Goal: Transaction & Acquisition: Purchase product/service

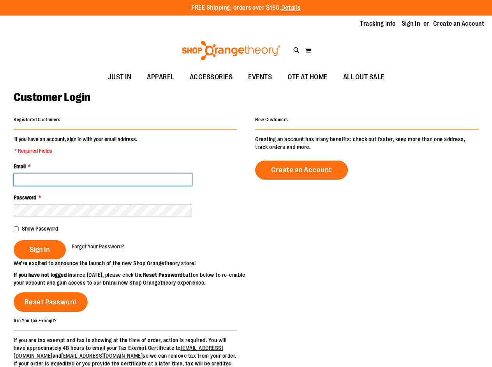
type input "**********"
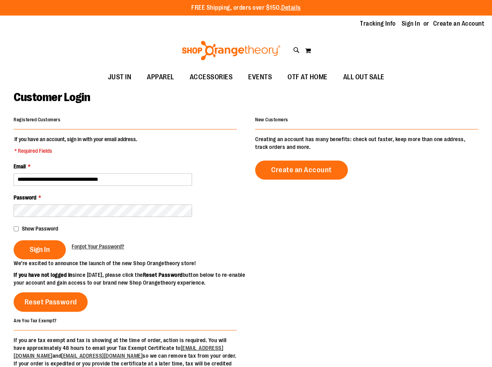
type input "**********"
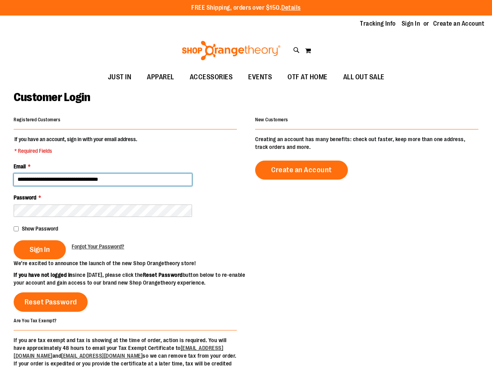
drag, startPoint x: 134, startPoint y: 180, endPoint x: 0, endPoint y: 156, distance: 136.1
click at [0, 156] on html "Skip to Content The store will not work correctly when cookies are disabled. FR…" at bounding box center [246, 183] width 492 height 367
type input "**********"
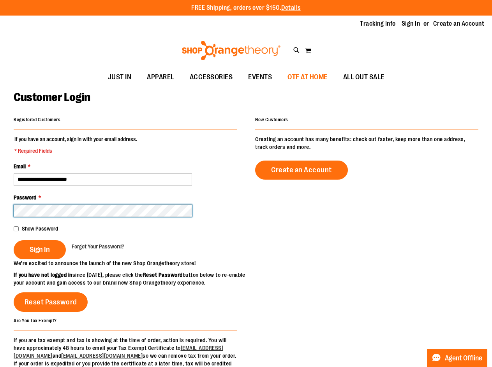
click at [14, 241] on button "Sign In" at bounding box center [40, 250] width 52 height 19
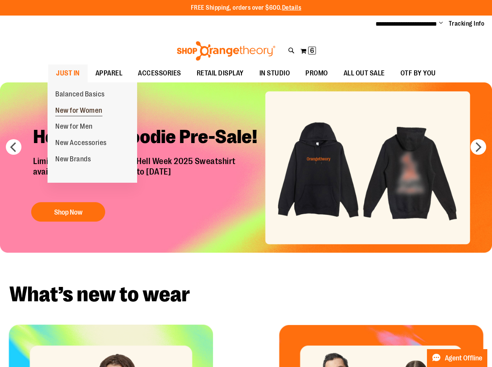
type input "**********"
click at [83, 112] on span "New for Women" at bounding box center [78, 112] width 47 height 10
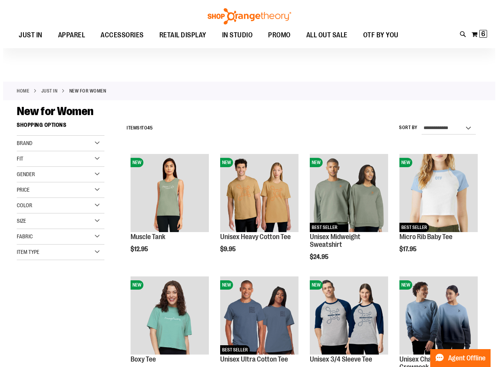
scroll to position [39, 0]
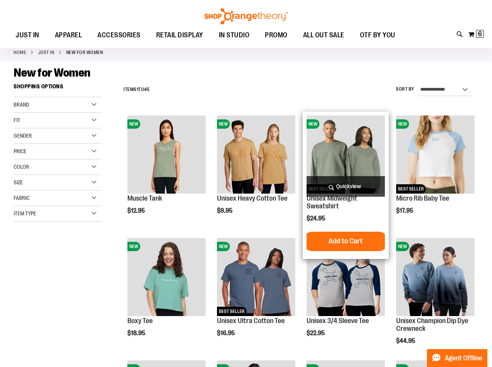
type input "**********"
click at [346, 188] on span "Quickview" at bounding box center [345, 186] width 78 height 21
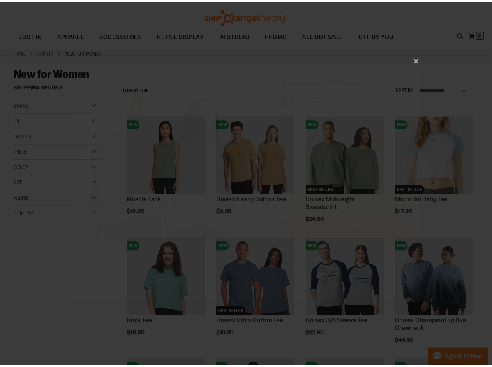
scroll to position [0, 0]
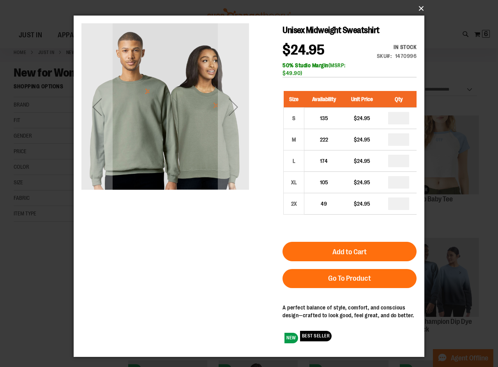
click at [420, 12] on button "×" at bounding box center [251, 8] width 350 height 17
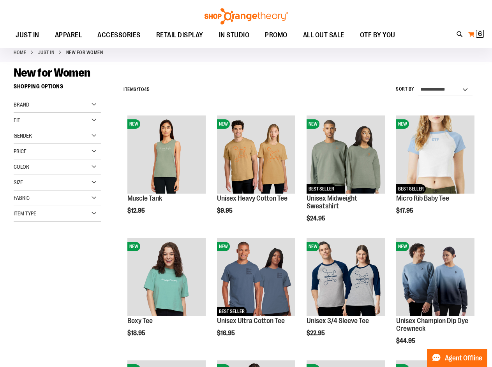
click at [479, 38] on span "6" at bounding box center [480, 34] width 4 height 8
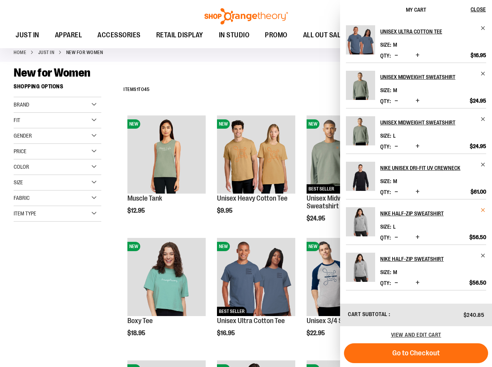
click at [484, 211] on span "Remove item" at bounding box center [483, 210] width 6 height 6
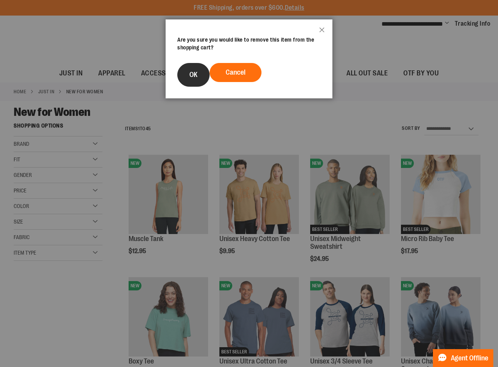
click at [186, 77] on button "OK" at bounding box center [193, 75] width 32 height 24
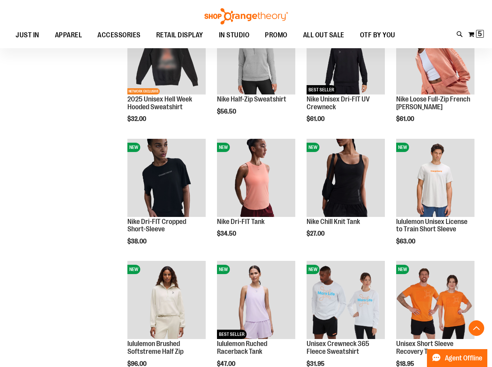
scroll to position [467, 0]
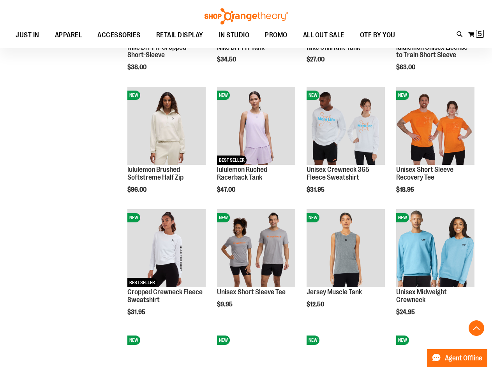
scroll to position [545, 0]
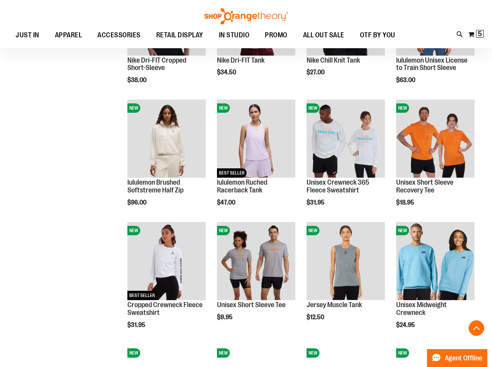
click at [387, 40] on ul "JUST IN JUST IN Balanced Basics New for Women New for Men New Accessories New B…" at bounding box center [205, 35] width 395 height 18
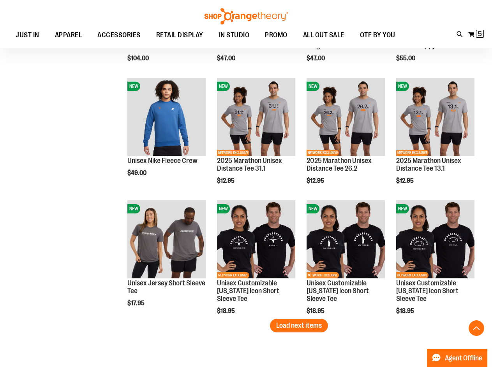
scroll to position [1012, 0]
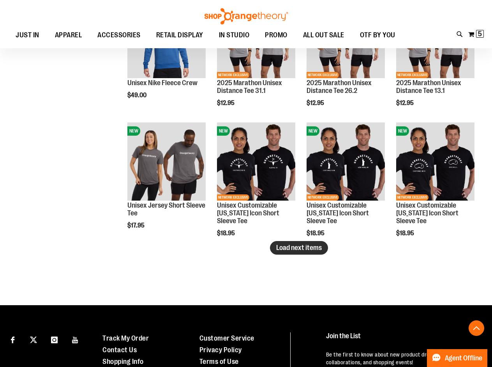
click at [319, 251] on span "Load next items" at bounding box center [299, 248] width 46 height 8
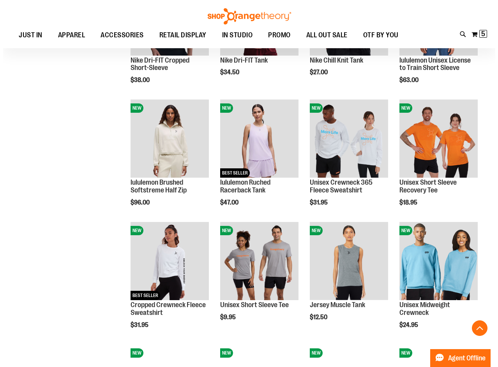
scroll to position [506, 0]
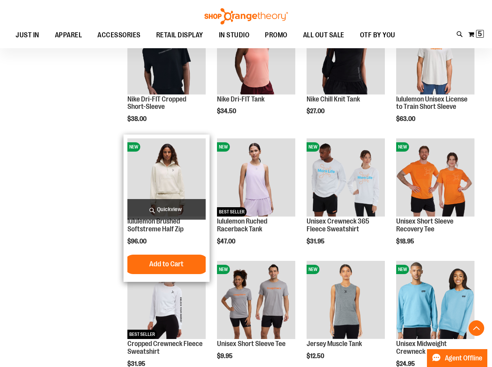
click at [151, 213] on span "Quickview" at bounding box center [166, 209] width 78 height 21
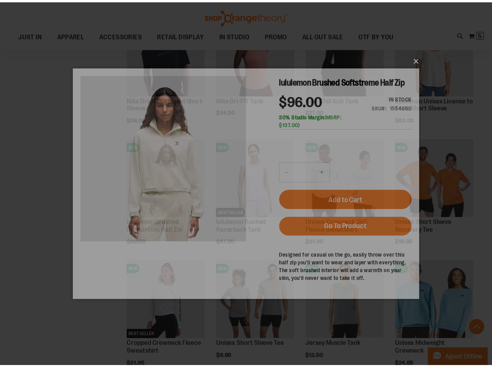
scroll to position [0, 0]
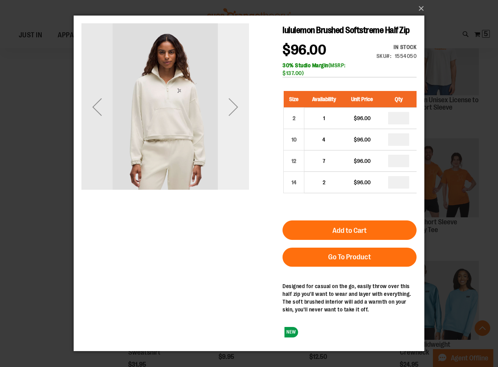
click at [234, 113] on div "Next" at bounding box center [233, 106] width 31 height 31
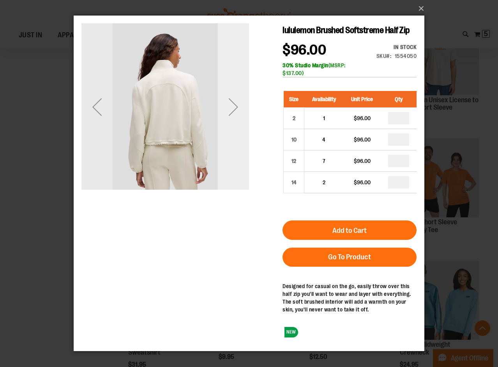
click at [235, 112] on div "Next" at bounding box center [233, 106] width 31 height 31
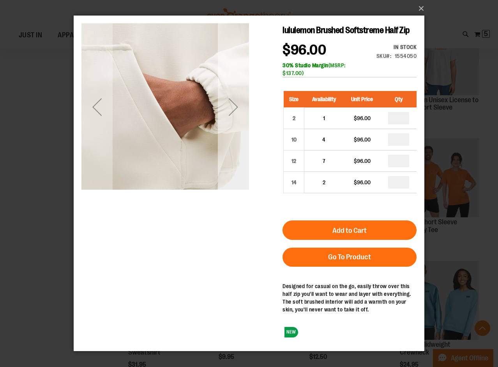
click at [234, 116] on div "Next" at bounding box center [233, 106] width 31 height 31
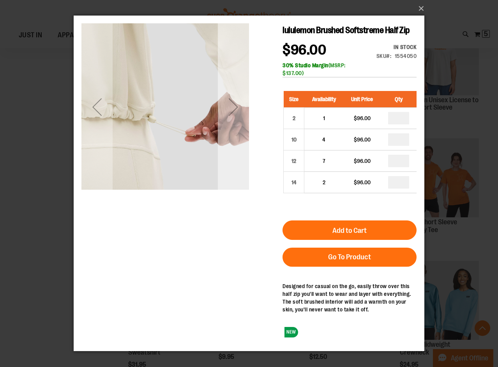
click at [238, 106] on div "Next" at bounding box center [233, 106] width 31 height 31
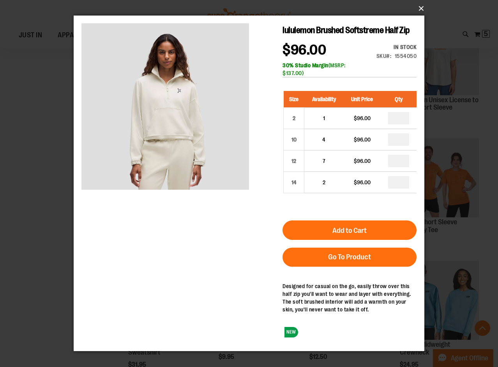
click at [418, 13] on button "×" at bounding box center [251, 8] width 350 height 17
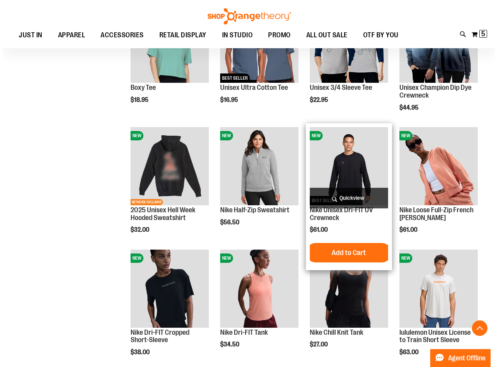
scroll to position [233, 0]
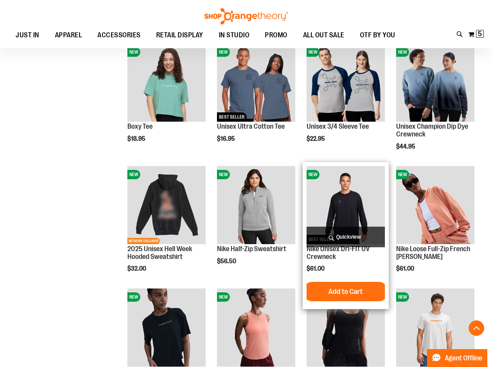
click at [337, 236] on span "Quickview" at bounding box center [345, 237] width 78 height 21
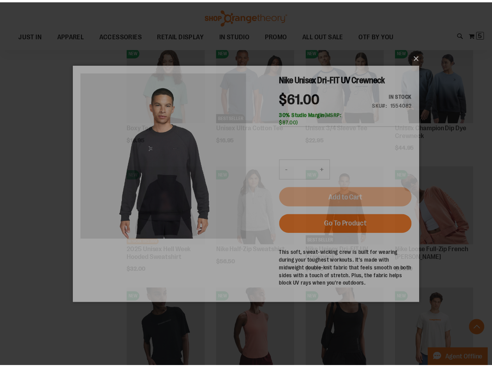
scroll to position [0, 0]
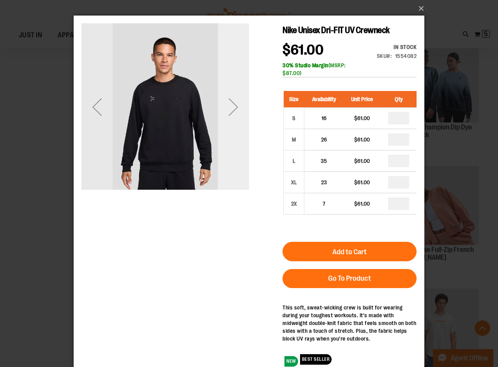
click at [234, 116] on div "Next" at bounding box center [233, 106] width 31 height 31
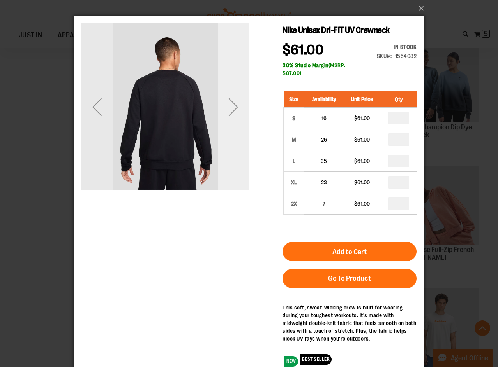
click at [236, 113] on div "Next" at bounding box center [233, 106] width 31 height 31
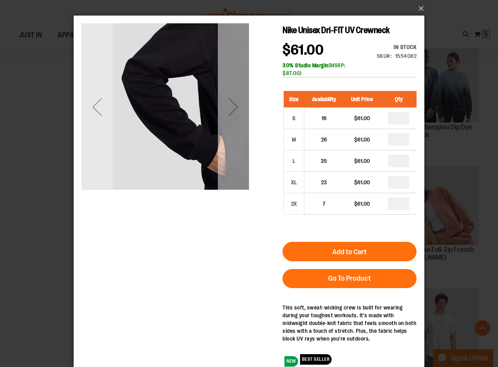
click at [236, 112] on div "Next" at bounding box center [233, 106] width 31 height 31
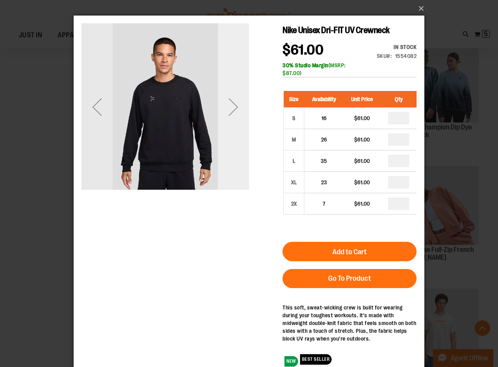
click at [235, 108] on div "Next" at bounding box center [233, 106] width 31 height 31
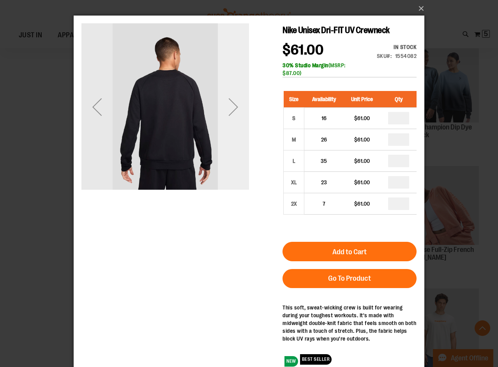
click at [235, 108] on div "Next" at bounding box center [233, 106] width 31 height 31
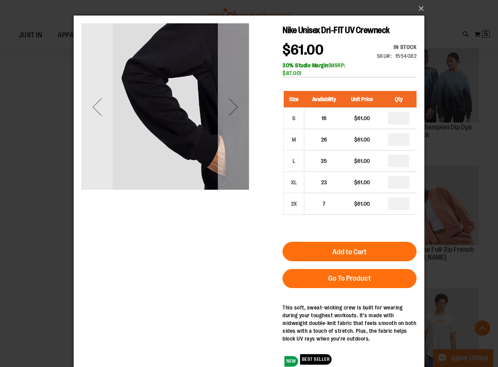
click at [235, 108] on div "Next" at bounding box center [233, 106] width 31 height 31
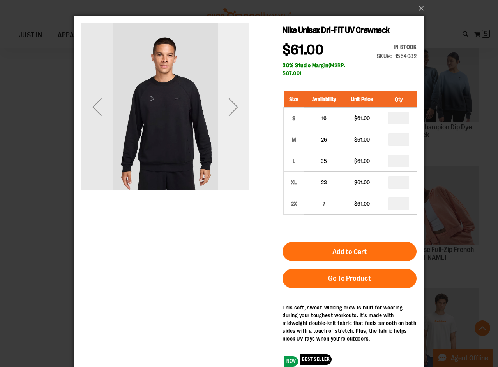
click at [236, 116] on div "Next" at bounding box center [233, 106] width 31 height 31
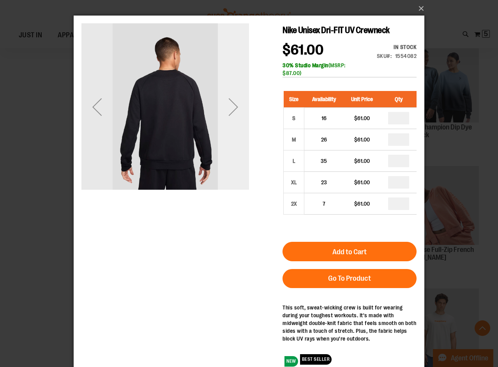
click at [236, 116] on div "Next" at bounding box center [233, 106] width 31 height 31
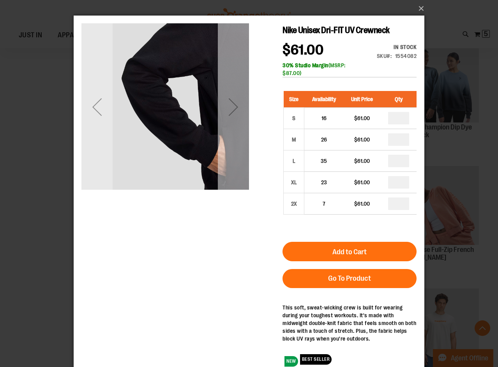
click at [236, 116] on div "Next" at bounding box center [233, 106] width 31 height 31
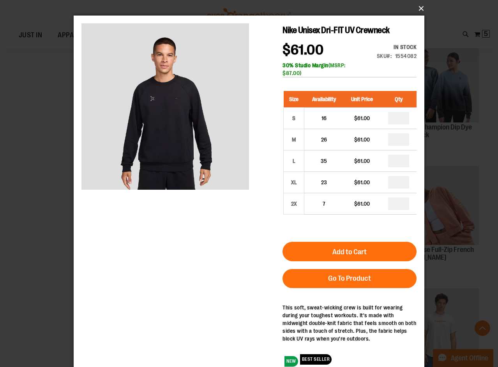
click at [418, 10] on button "×" at bounding box center [251, 8] width 350 height 17
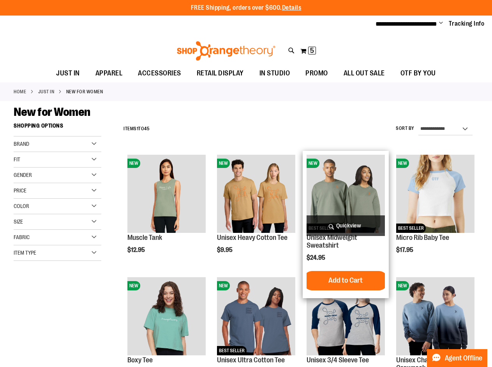
click at [355, 229] on span "Quickview" at bounding box center [345, 226] width 78 height 21
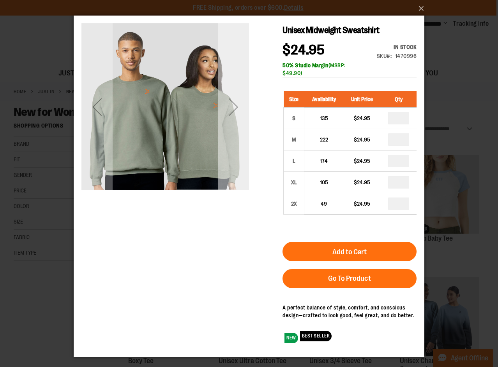
click at [230, 112] on div "Next" at bounding box center [233, 106] width 31 height 31
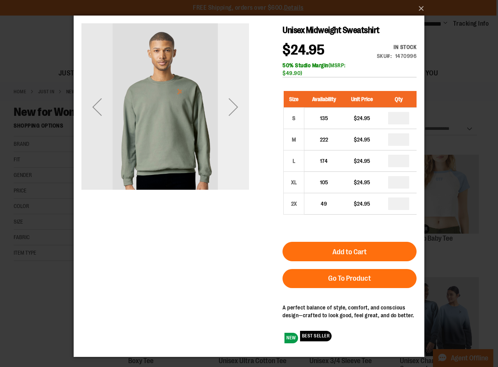
click at [230, 111] on div "Next" at bounding box center [233, 106] width 31 height 31
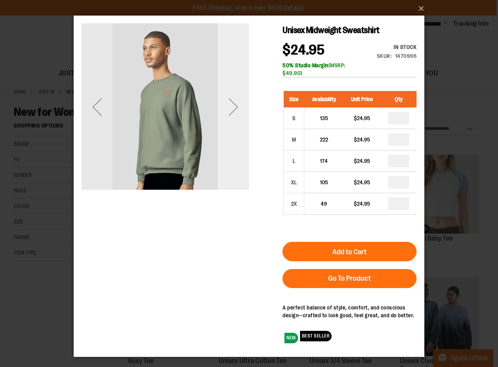
click at [230, 111] on div "Next" at bounding box center [233, 106] width 31 height 31
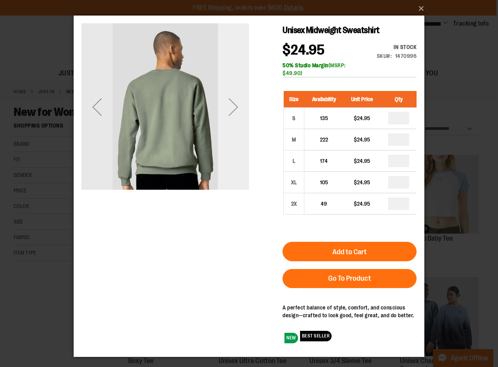
click at [230, 110] on div "Next" at bounding box center [233, 106] width 31 height 31
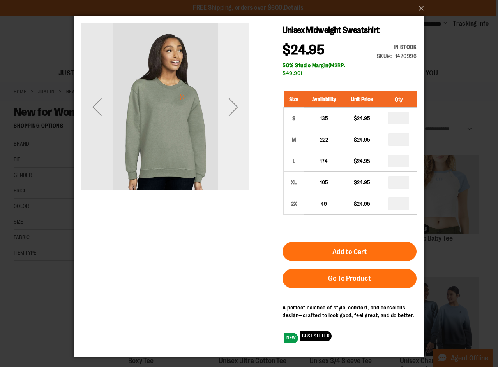
click at [230, 110] on div "Next" at bounding box center [233, 106] width 31 height 31
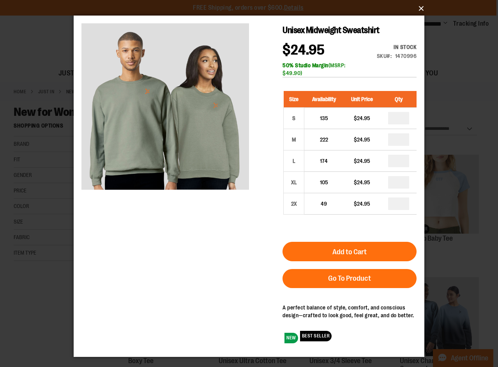
click at [417, 10] on button "×" at bounding box center [251, 8] width 350 height 17
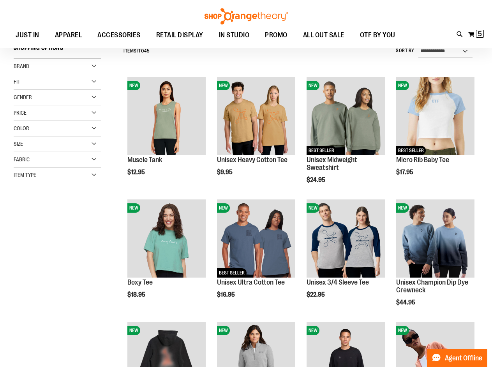
scroll to position [77, 0]
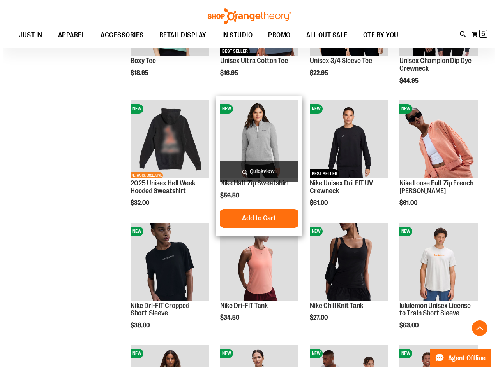
scroll to position [272, 0]
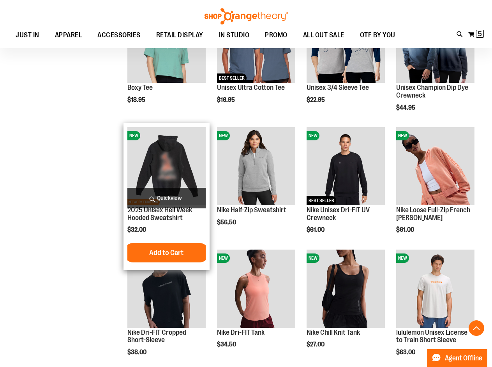
click at [166, 200] on span "Quickview" at bounding box center [166, 198] width 78 height 21
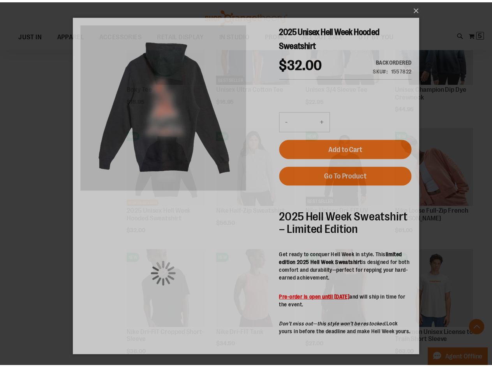
scroll to position [0, 0]
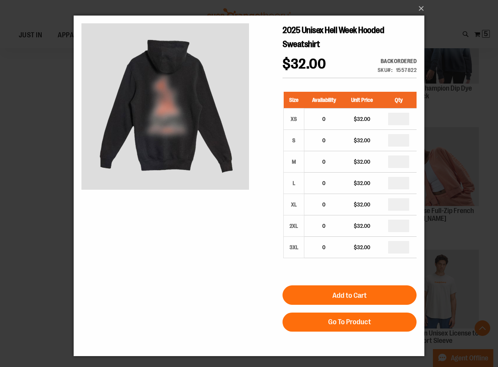
drag, startPoint x: 366, startPoint y: 160, endPoint x: 154, endPoint y: 229, distance: 223.0
click at [154, 229] on div "2025 Unisex Hell Week Hooded Sweatshirt $32.00 Backordered Only %1 left SKU 155…" at bounding box center [248, 270] width 335 height 494
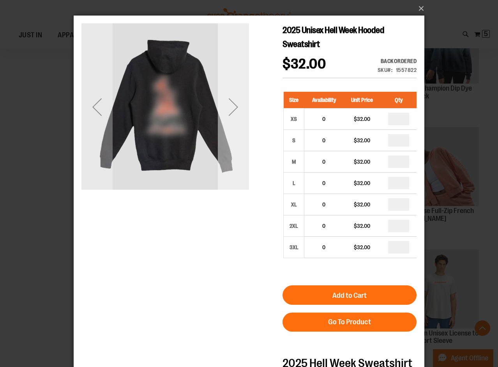
click at [237, 108] on div "Next" at bounding box center [233, 106] width 31 height 31
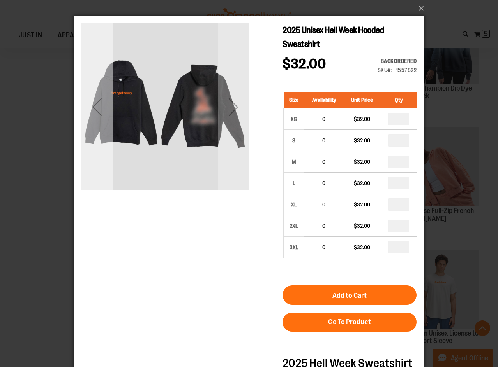
click at [101, 114] on div "Previous" at bounding box center [96, 106] width 31 height 31
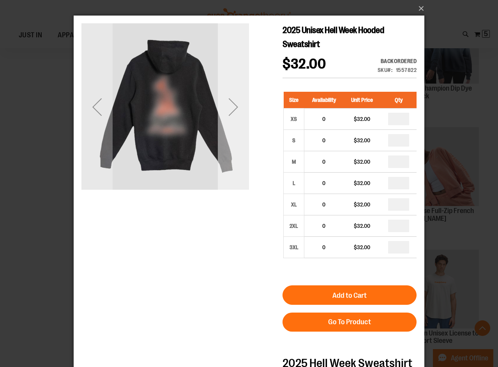
click at [234, 113] on div "Next" at bounding box center [233, 106] width 31 height 31
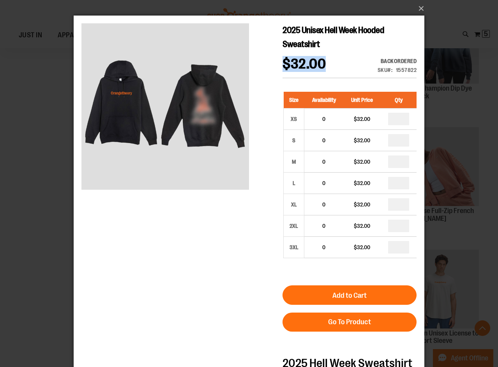
drag, startPoint x: 284, startPoint y: 64, endPoint x: 345, endPoint y: 58, distance: 61.1
click at [345, 58] on div "$32.00 Backordered Only %1 left SKU 1557822" at bounding box center [349, 67] width 134 height 21
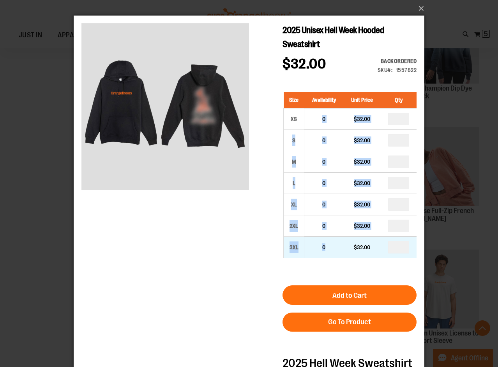
drag, startPoint x: 318, startPoint y: 126, endPoint x: 333, endPoint y: 247, distance: 121.7
click at [333, 247] on tbody "XS 0 $32.00 * S 0 $32.00 *" at bounding box center [349, 184] width 133 height 150
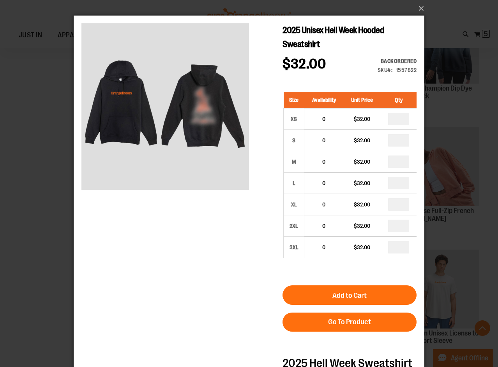
click at [325, 261] on div "Size Availability Unit Price Qty XS 0 $32.00 * S 0" at bounding box center [349, 181] width 134 height 194
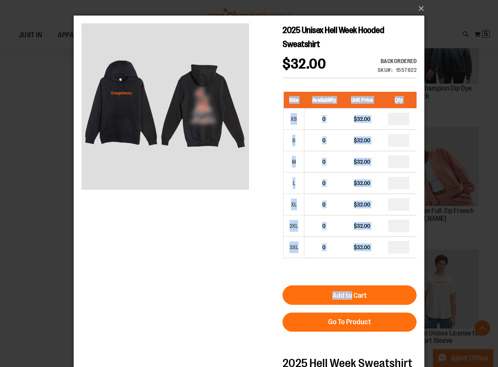
drag, startPoint x: 325, startPoint y: 261, endPoint x: 290, endPoint y: 271, distance: 36.5
click at [351, 293] on form "Size Availability Unit Price Qty XS 0 $32.00 * S" at bounding box center [349, 208] width 134 height 248
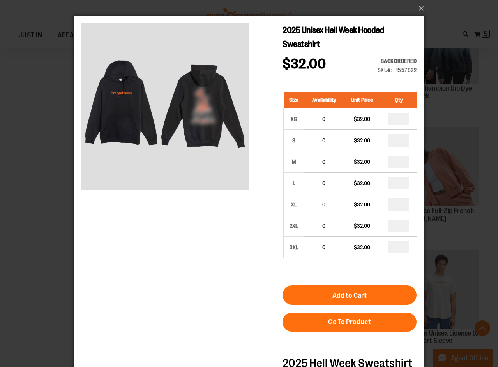
click at [274, 268] on div "2025 Unisex Hell Week Hooded Sweatshirt $32.00 Backordered Only %1 left SKU 155…" at bounding box center [248, 270] width 335 height 494
click at [421, 9] on button "×" at bounding box center [251, 8] width 350 height 17
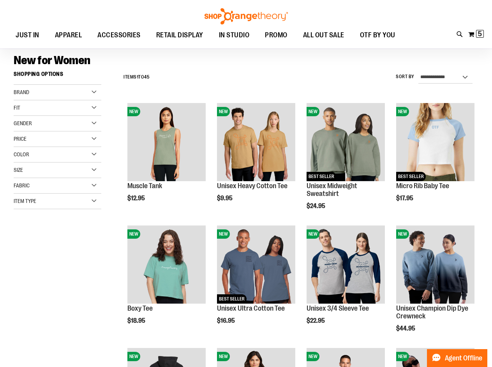
scroll to position [39, 0]
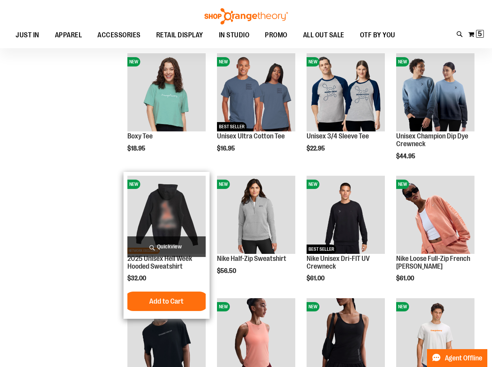
scroll to position [233, 0]
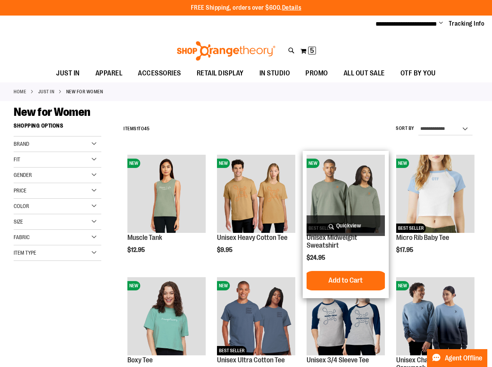
click at [362, 225] on span "Quickview" at bounding box center [345, 226] width 78 height 21
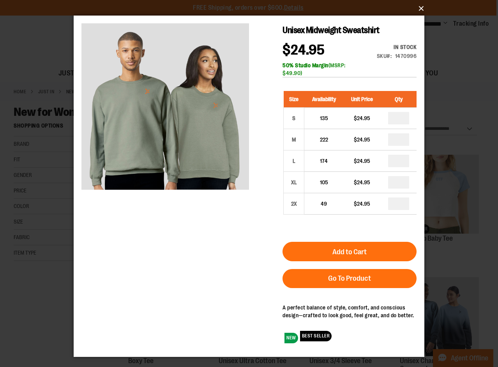
click at [416, 11] on button "×" at bounding box center [251, 8] width 350 height 17
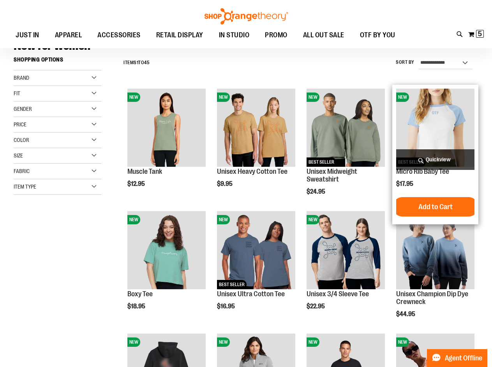
scroll to position [116, 0]
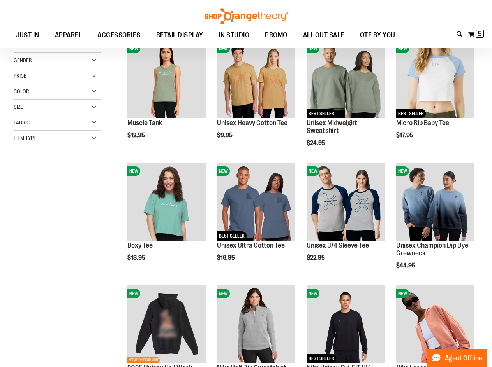
scroll to position [77, 0]
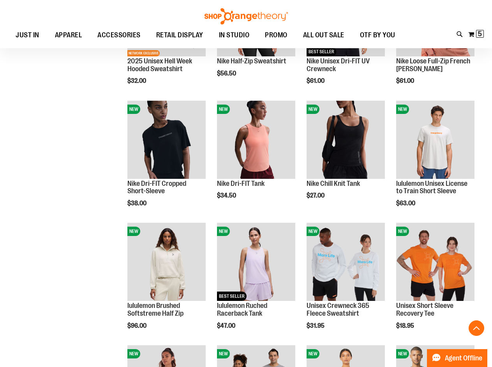
scroll to position [428, 0]
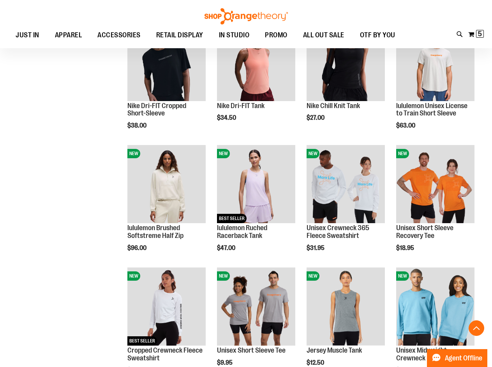
scroll to position [506, 0]
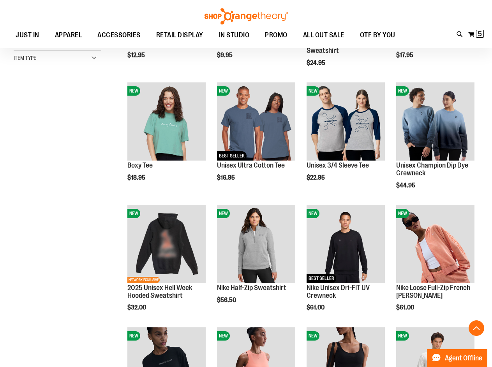
scroll to position [105, 0]
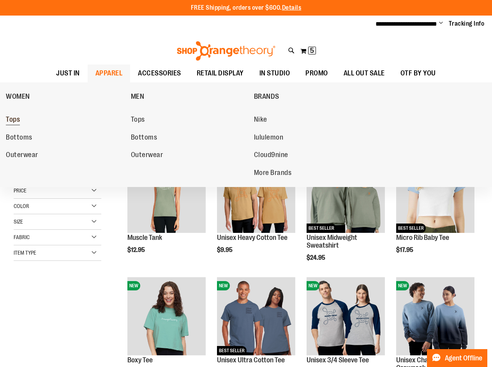
click at [34, 125] on link "Tops" at bounding box center [64, 120] width 117 height 14
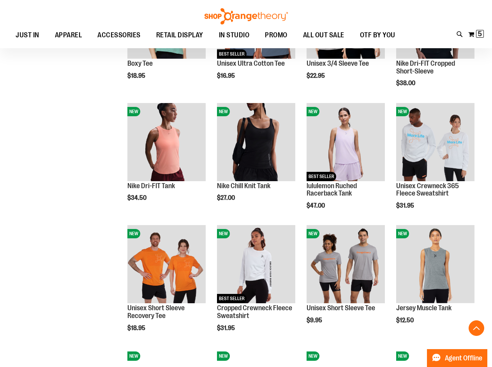
scroll to position [428, 0]
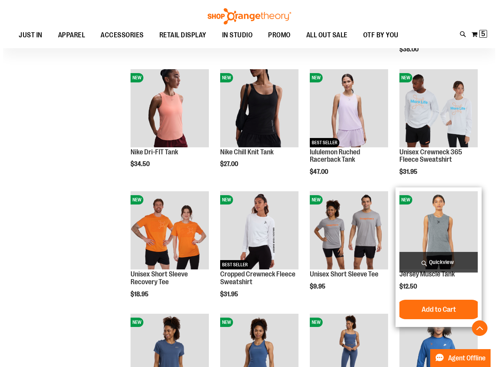
scroll to position [467, 0]
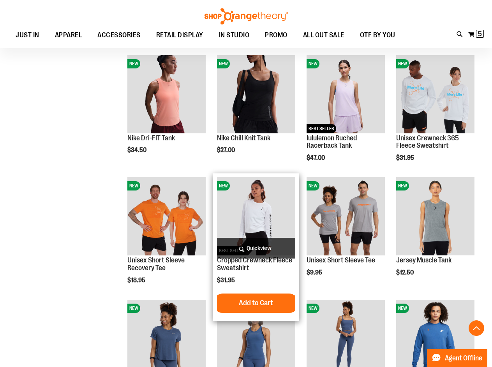
type input "**********"
click at [259, 250] on span "Quickview" at bounding box center [256, 248] width 78 height 21
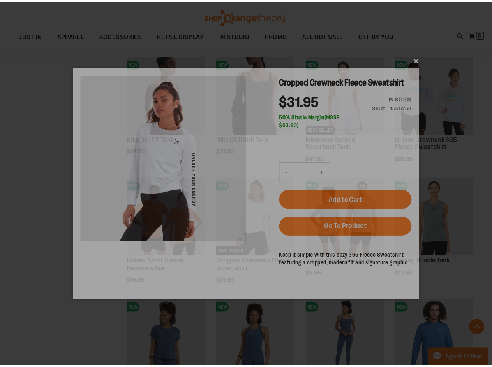
scroll to position [0, 0]
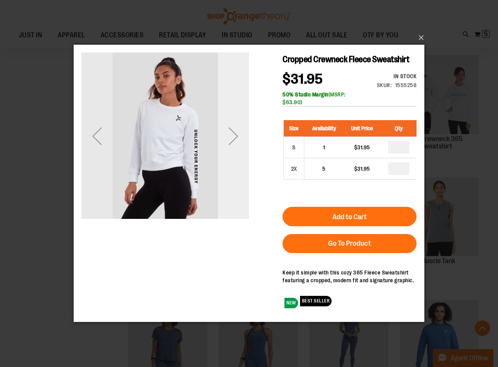
click at [238, 136] on div "Next" at bounding box center [233, 136] width 31 height 31
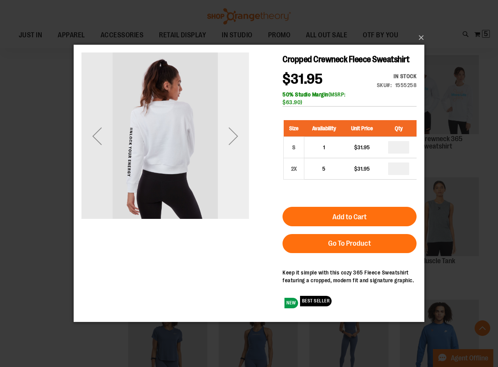
click at [238, 136] on div "Next" at bounding box center [233, 136] width 31 height 31
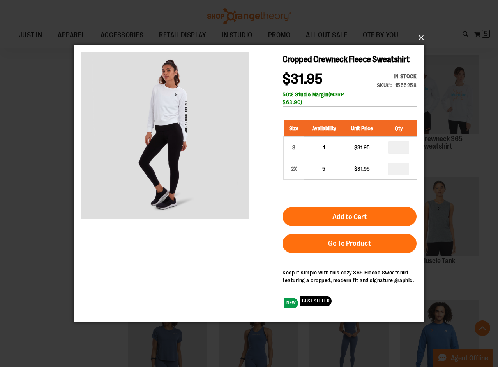
click at [417, 36] on button "×" at bounding box center [251, 37] width 350 height 17
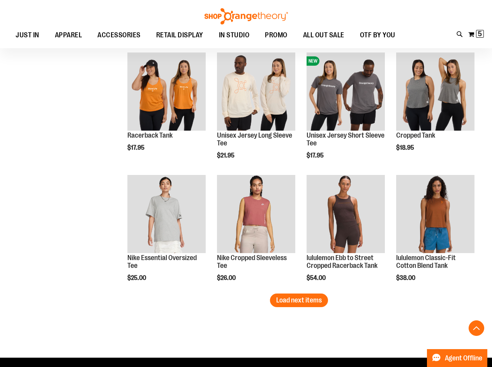
scroll to position [973, 0]
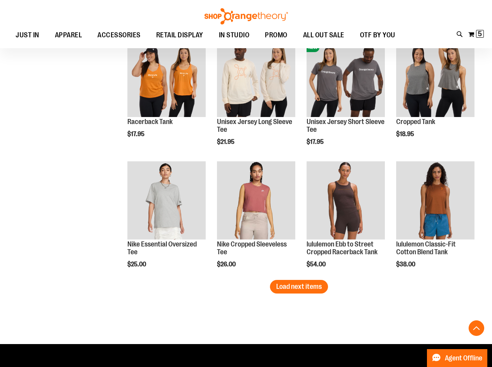
drag, startPoint x: 282, startPoint y: 291, endPoint x: 299, endPoint y: 287, distance: 17.6
click at [282, 290] on button "Load next items" at bounding box center [299, 287] width 58 height 14
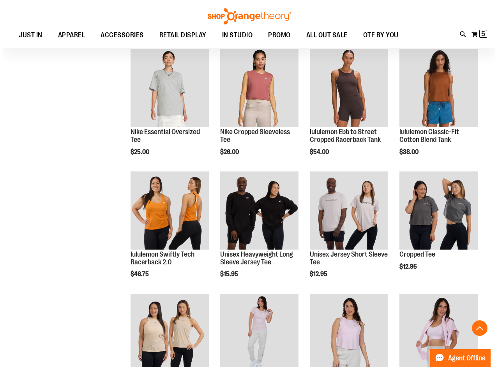
scroll to position [1090, 0]
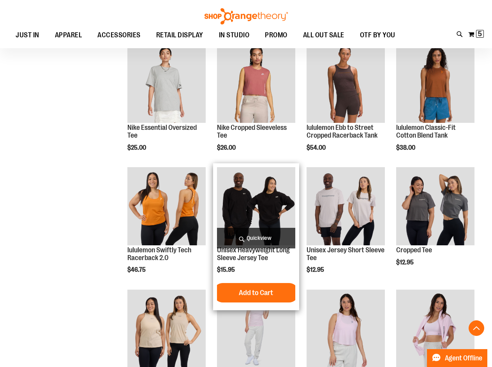
click at [249, 237] on span "Quickview" at bounding box center [256, 238] width 78 height 21
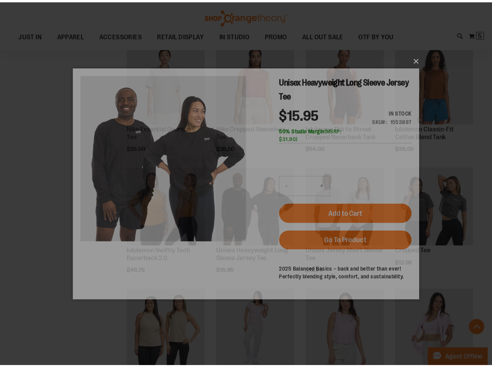
scroll to position [0, 0]
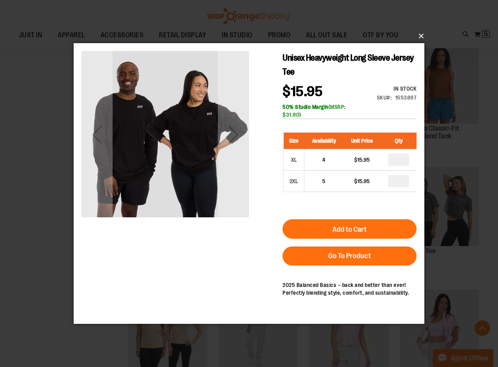
click at [420, 38] on button "×" at bounding box center [251, 36] width 350 height 17
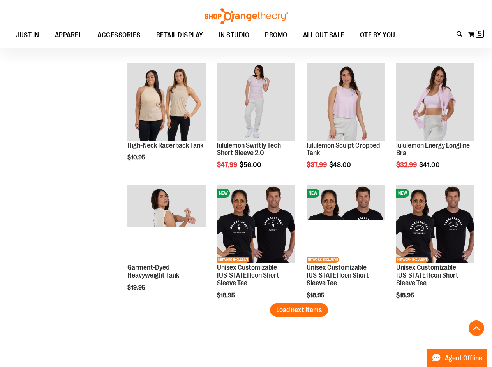
scroll to position [1362, 0]
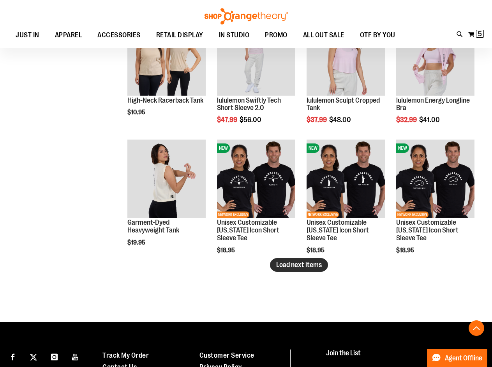
click at [291, 264] on span "Load next items" at bounding box center [299, 265] width 46 height 8
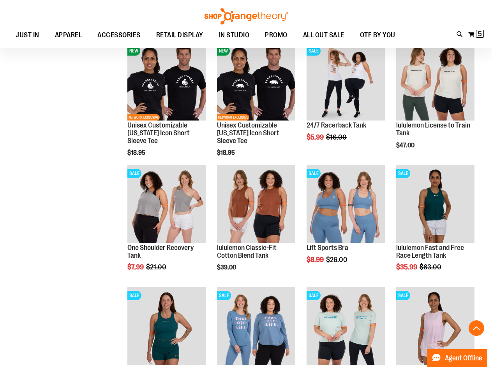
scroll to position [1596, 0]
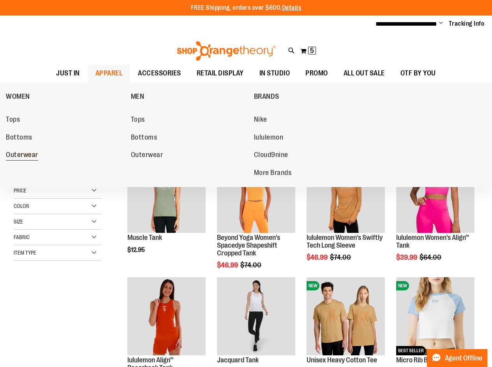
click at [35, 155] on span "Outerwear" at bounding box center [22, 156] width 32 height 10
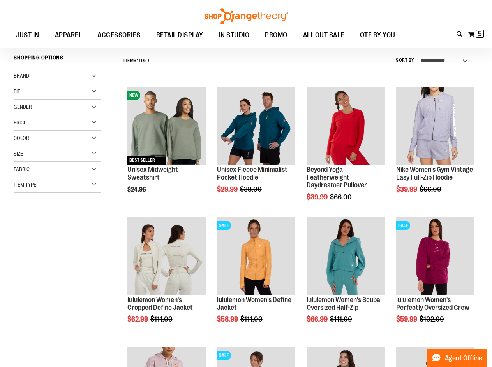
scroll to position [116, 0]
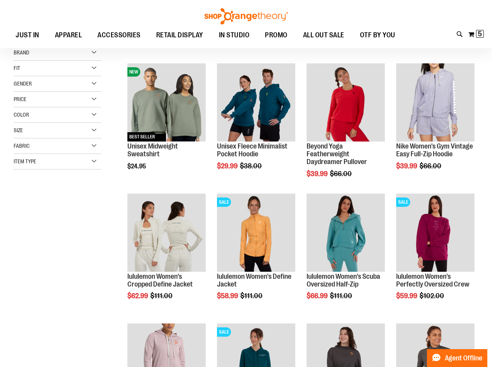
scroll to position [77, 0]
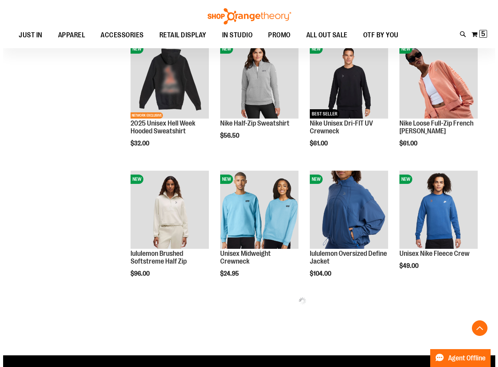
scroll to position [622, 0]
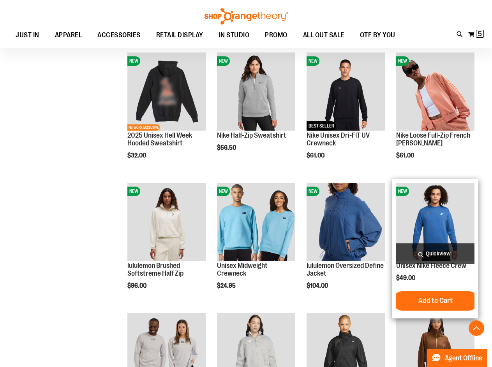
type input "**********"
click at [447, 251] on span "Quickview" at bounding box center [435, 254] width 78 height 21
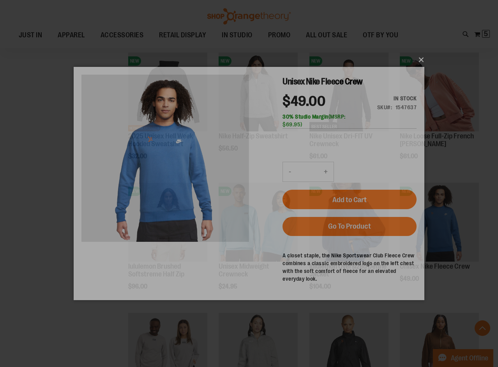
scroll to position [0, 0]
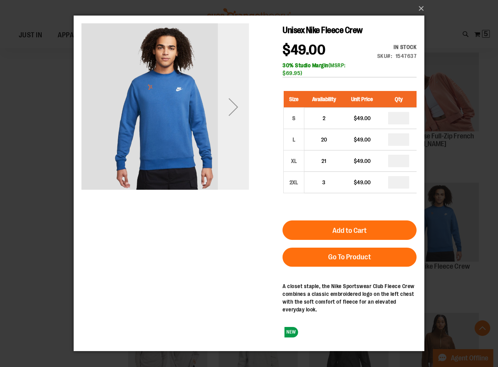
click at [227, 108] on div "Next" at bounding box center [233, 106] width 31 height 31
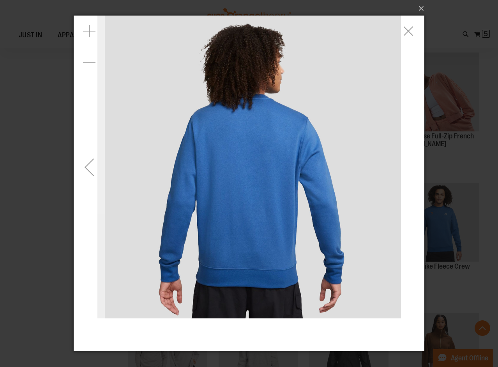
click at [88, 173] on div "Previous" at bounding box center [89, 167] width 31 height 31
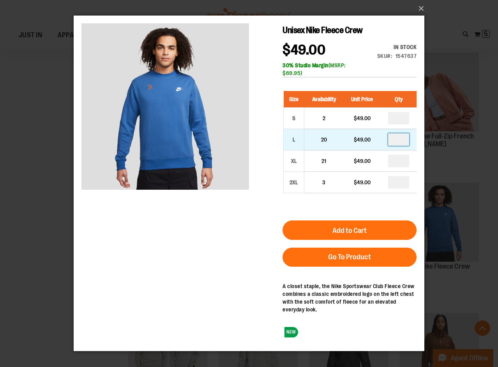
click at [401, 139] on input "number" at bounding box center [398, 140] width 21 height 12
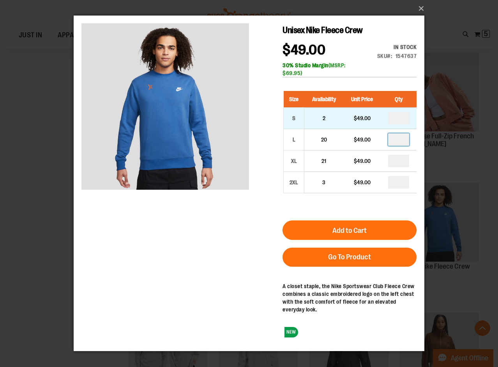
type input "*"
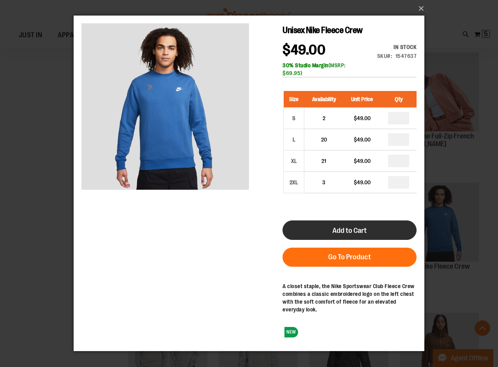
click at [345, 232] on span "Add to Cart" at bounding box center [349, 231] width 34 height 9
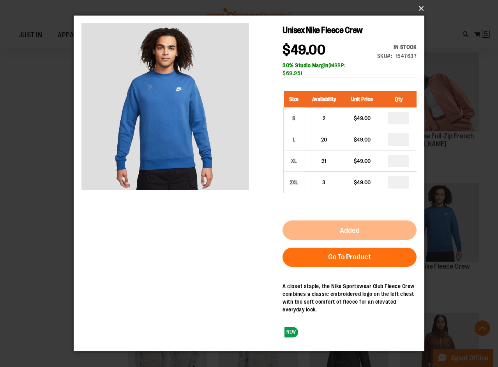
click at [424, 4] on button "×" at bounding box center [251, 8] width 350 height 17
